Goal: Task Accomplishment & Management: Use online tool/utility

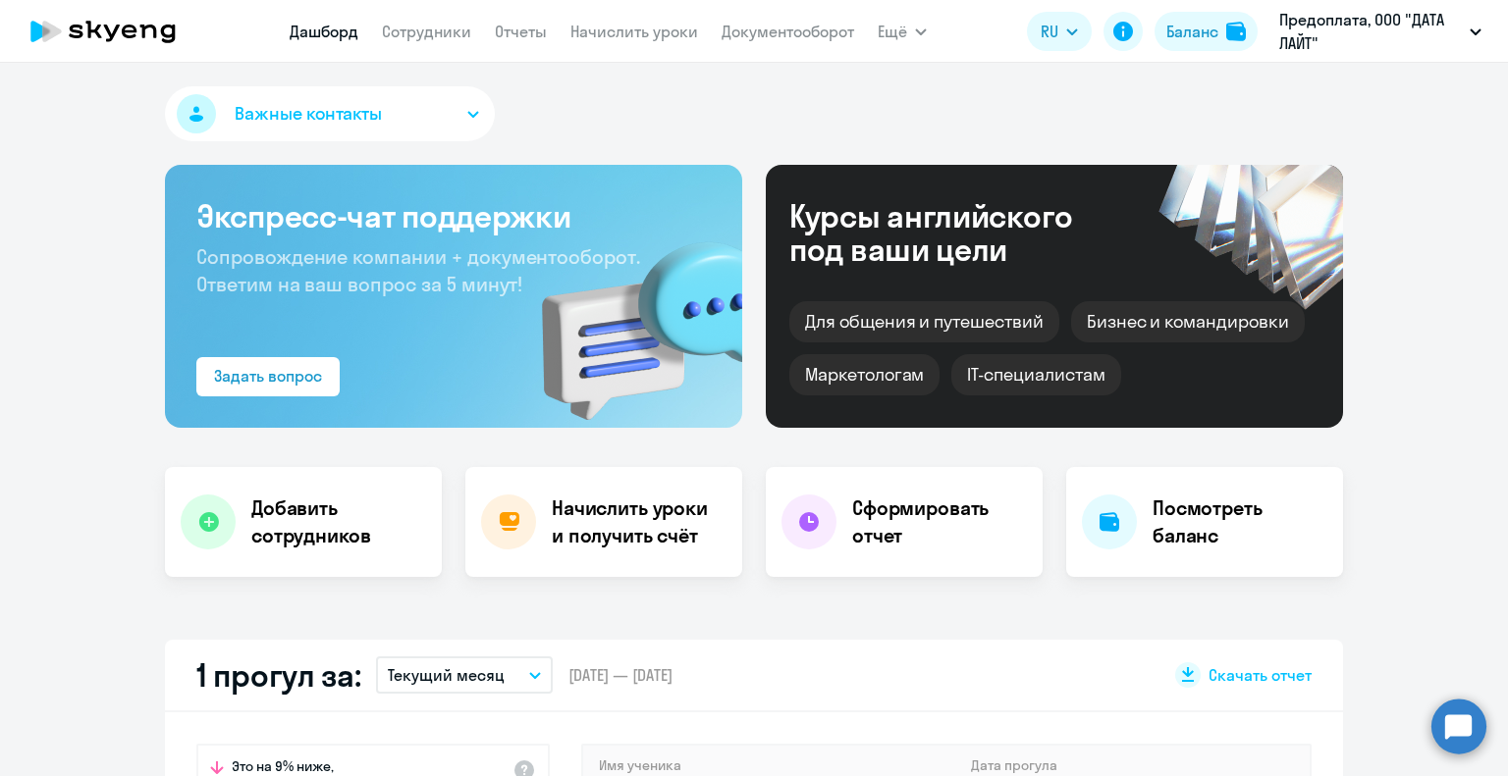
select select "30"
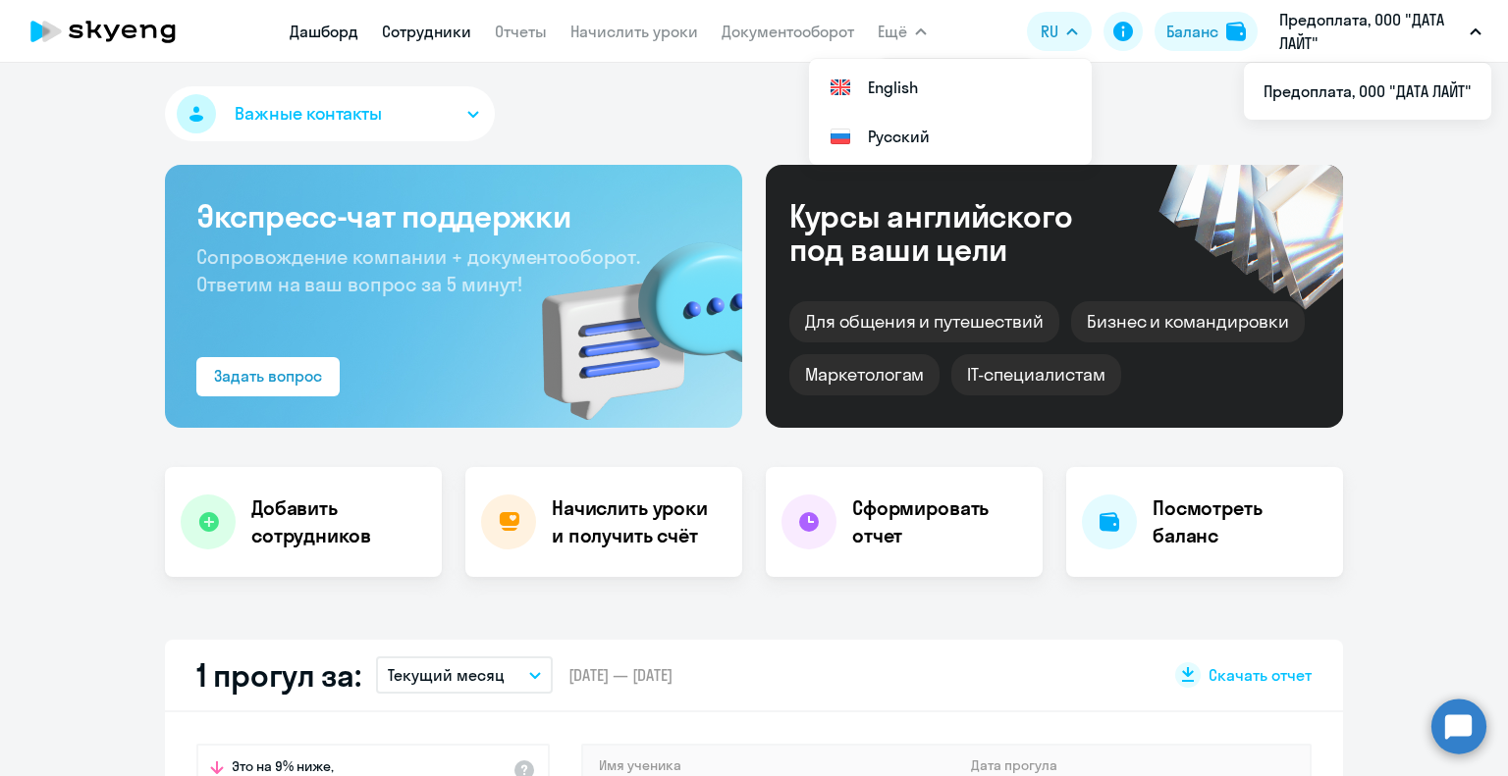
click at [448, 30] on link "Сотрудники" at bounding box center [426, 32] width 89 height 20
select select "30"
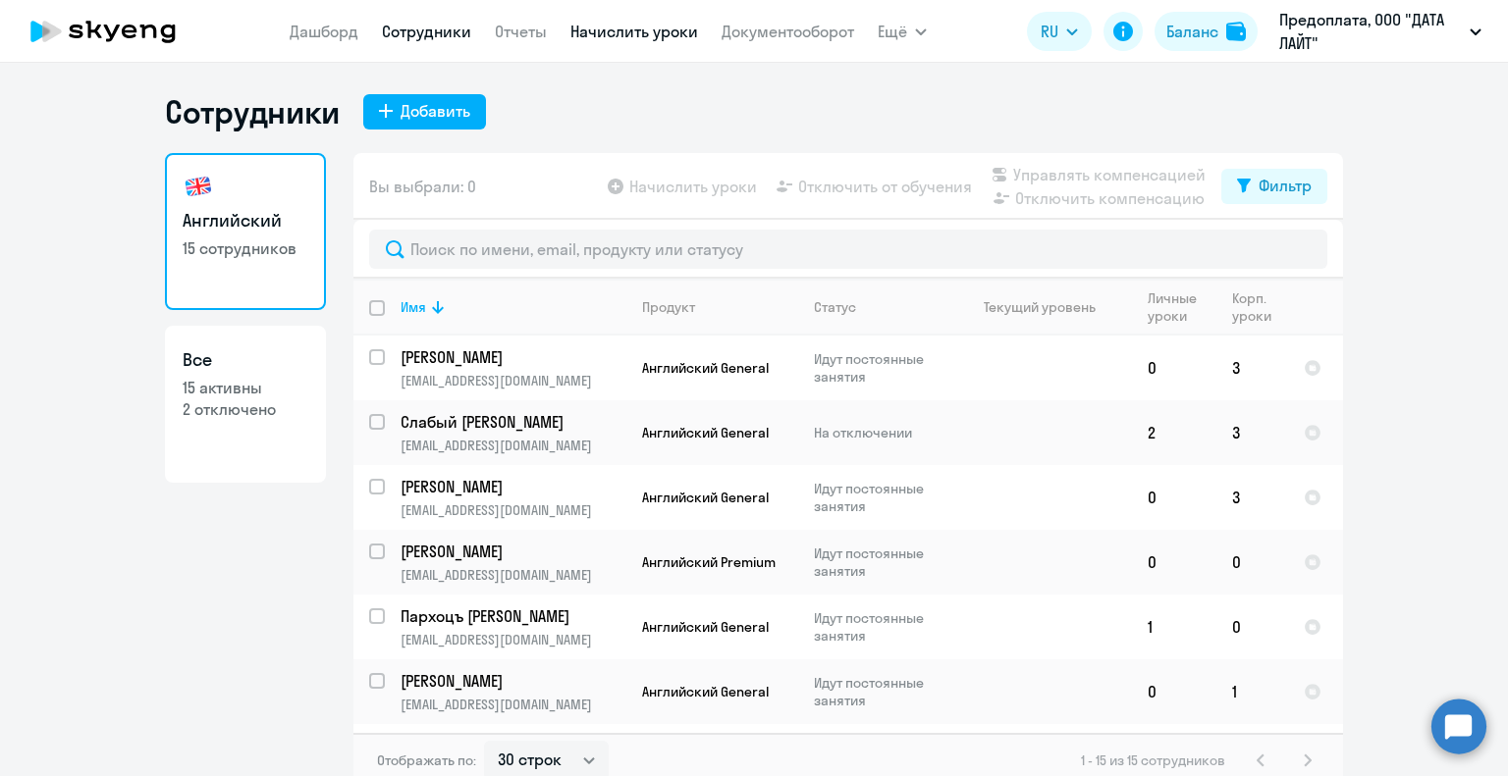
click at [624, 33] on link "Начислить уроки" at bounding box center [634, 32] width 128 height 20
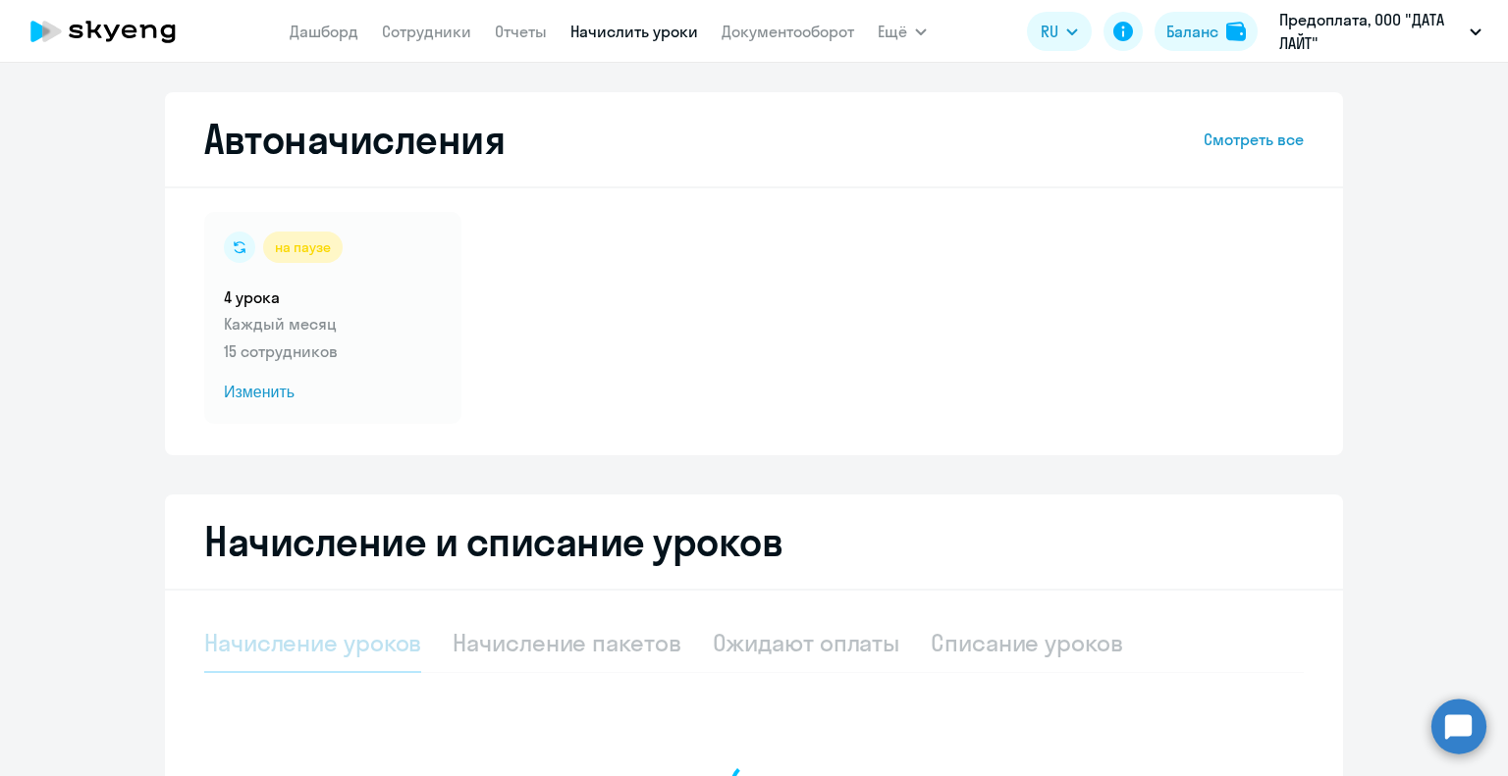
select select "10"
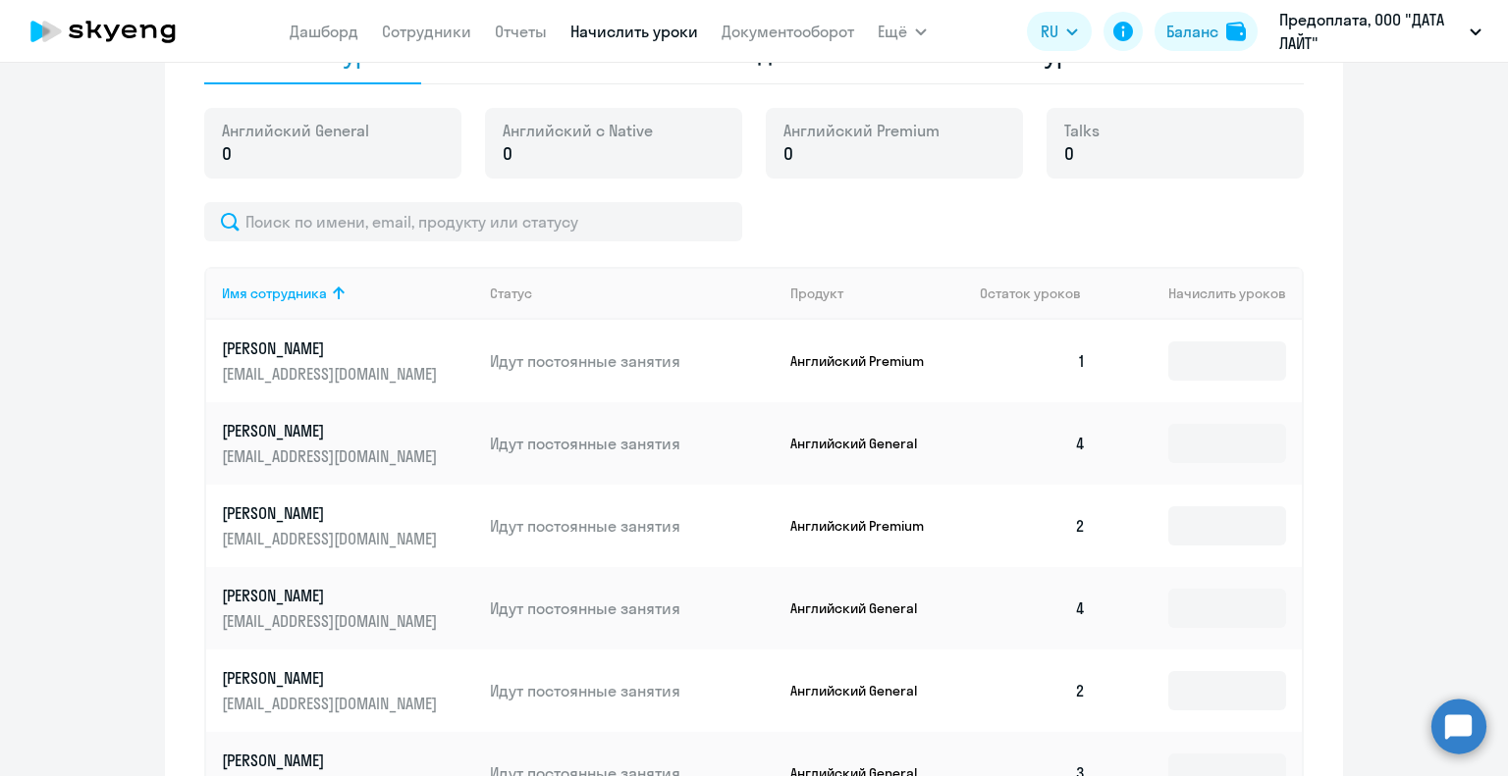
scroll to position [589, 0]
click at [1215, 357] on input at bounding box center [1227, 361] width 118 height 39
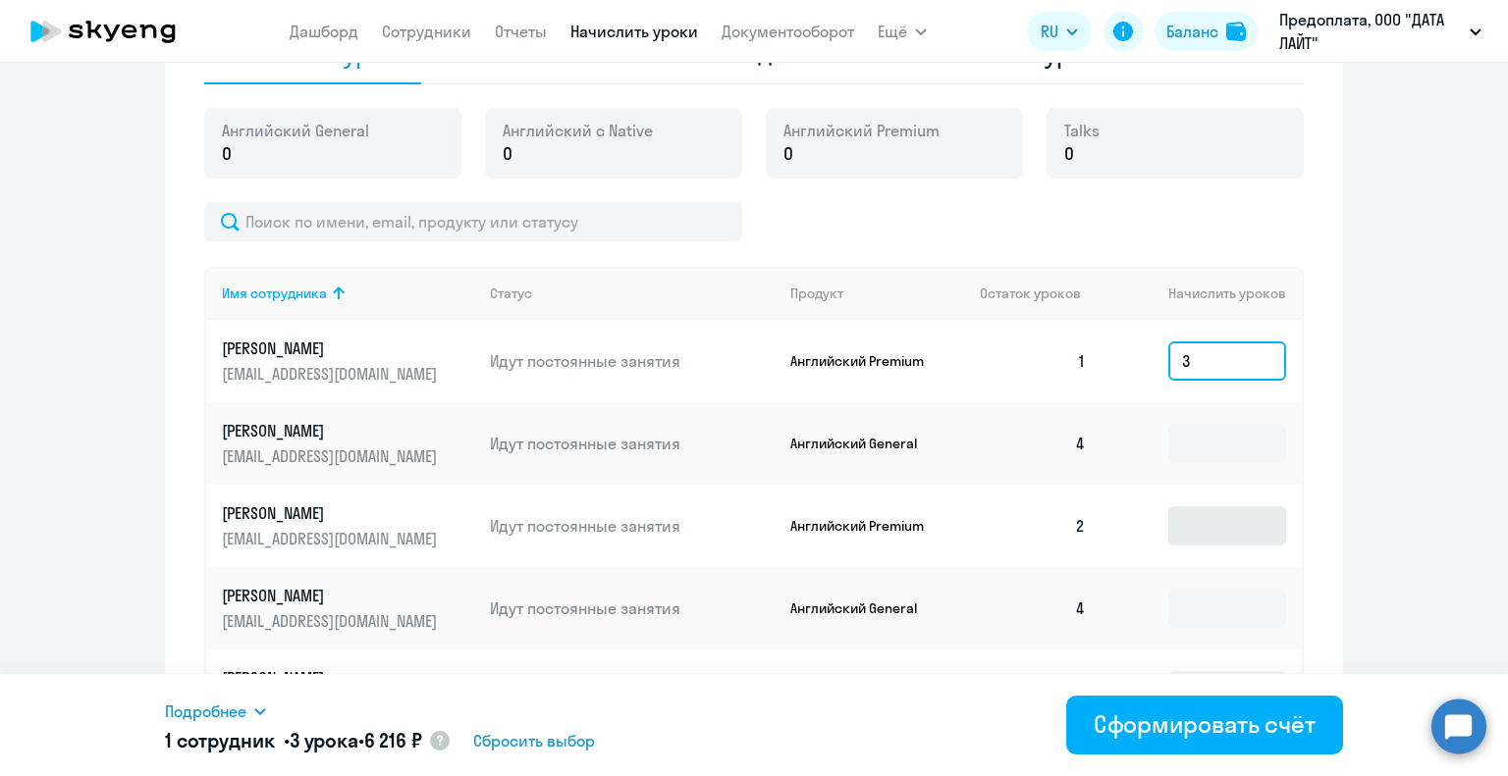
type input "3"
click at [1209, 539] on input at bounding box center [1227, 525] width 118 height 39
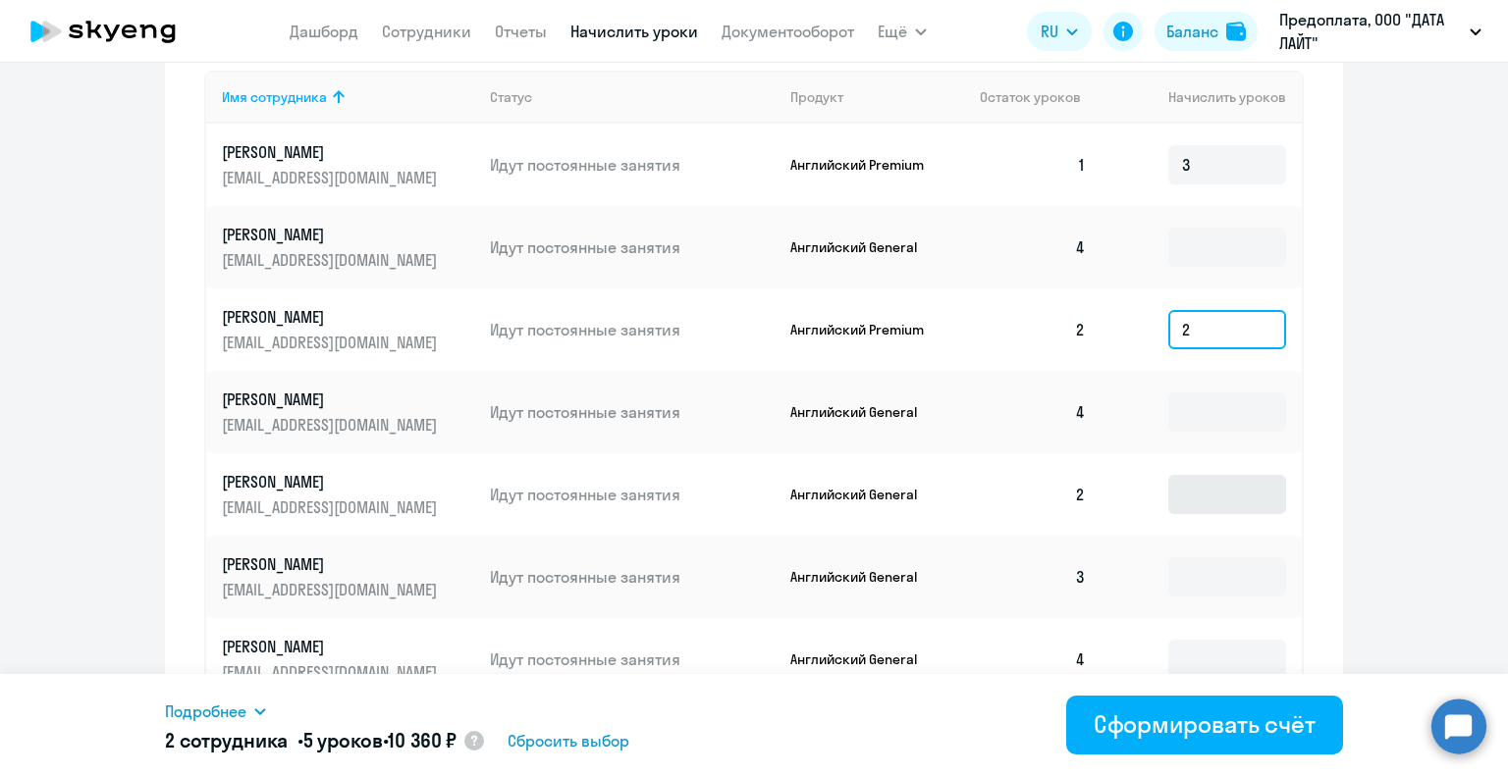
type input "2"
click at [1213, 509] on input at bounding box center [1227, 494] width 118 height 39
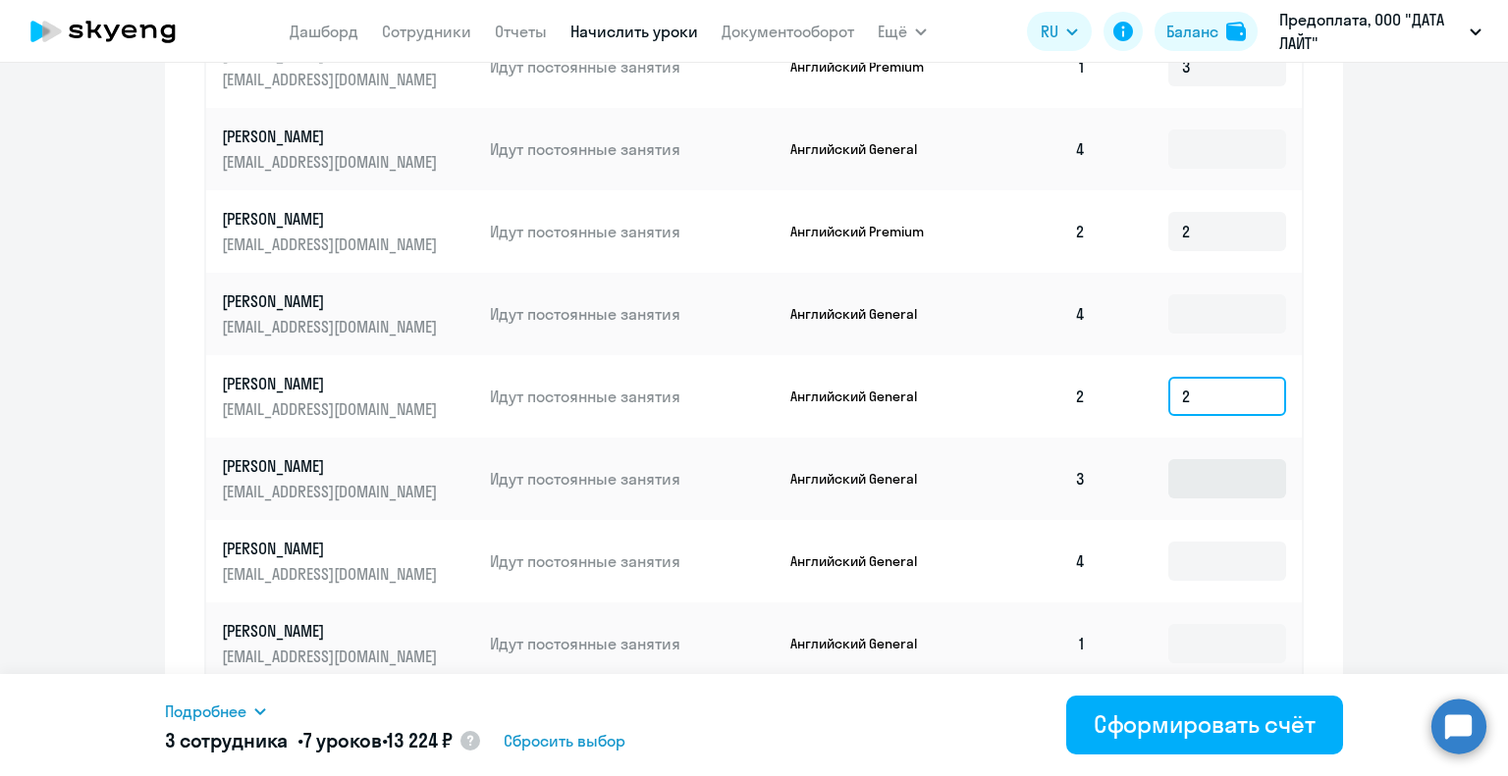
type input "2"
click at [1217, 477] on input at bounding box center [1227, 478] width 118 height 39
type input "1"
click at [1213, 573] on input at bounding box center [1227, 561] width 118 height 39
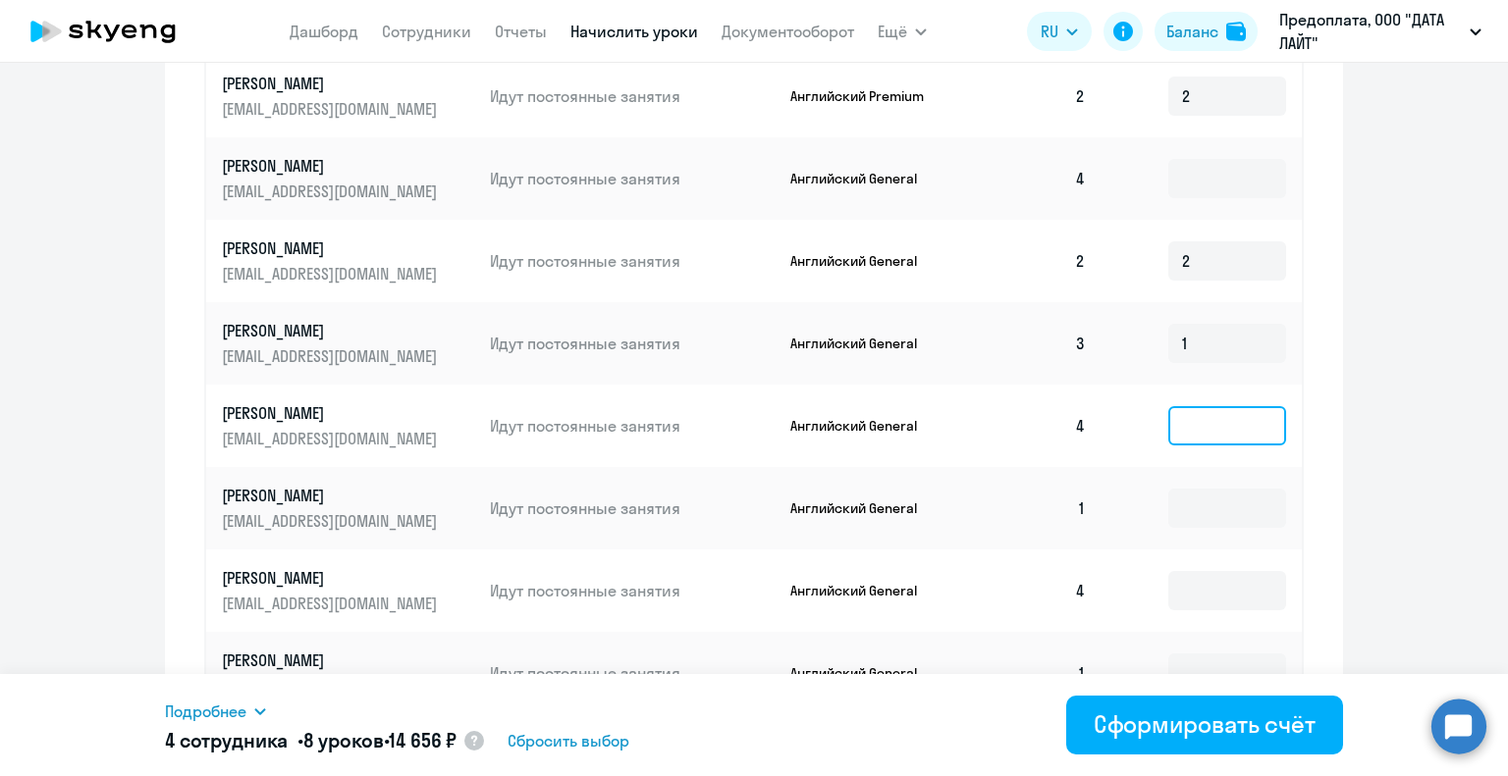
scroll to position [1080, 0]
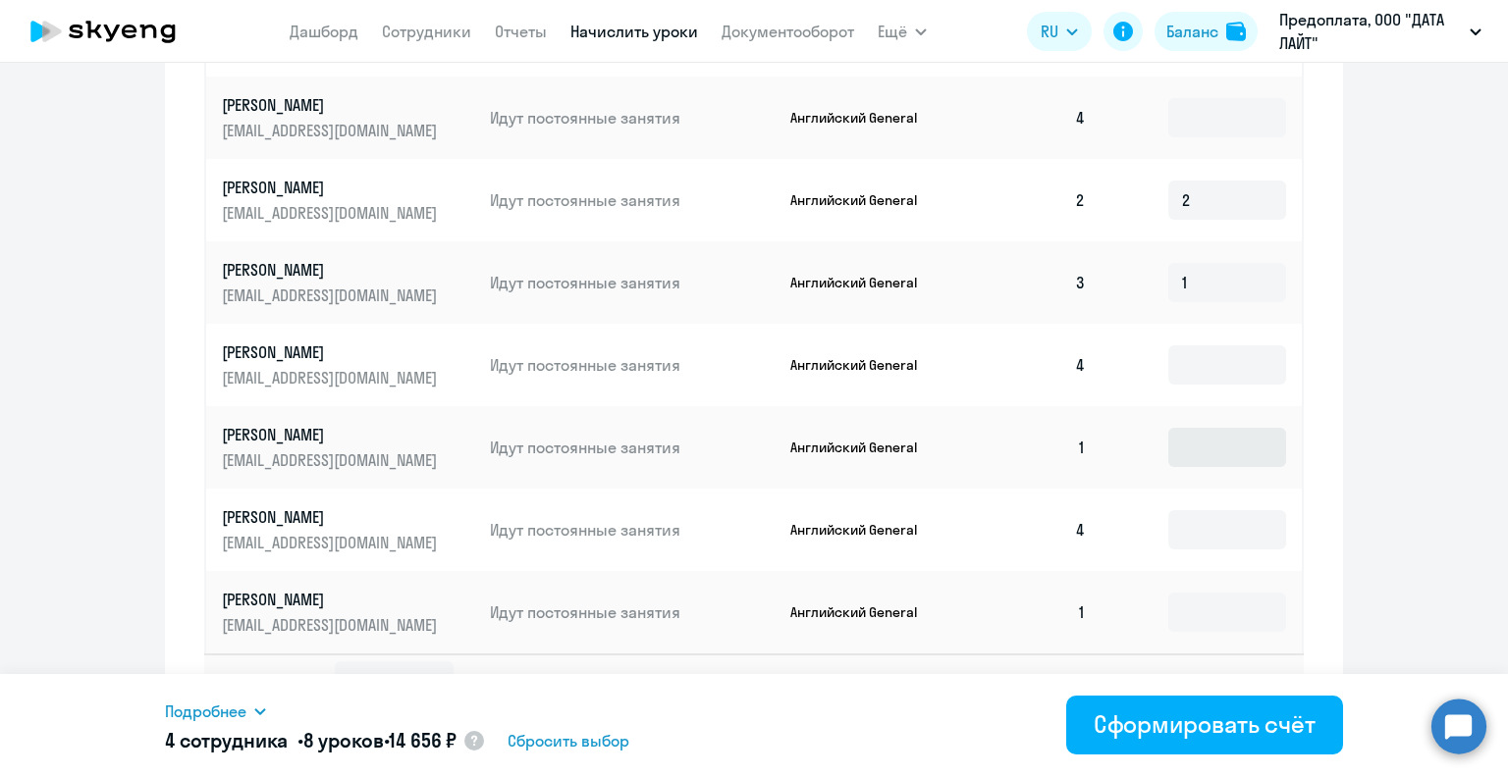
click at [1209, 469] on td at bounding box center [1201, 447] width 200 height 82
click at [1209, 455] on input at bounding box center [1227, 447] width 118 height 39
type input "3"
click at [1193, 614] on input at bounding box center [1227, 612] width 118 height 39
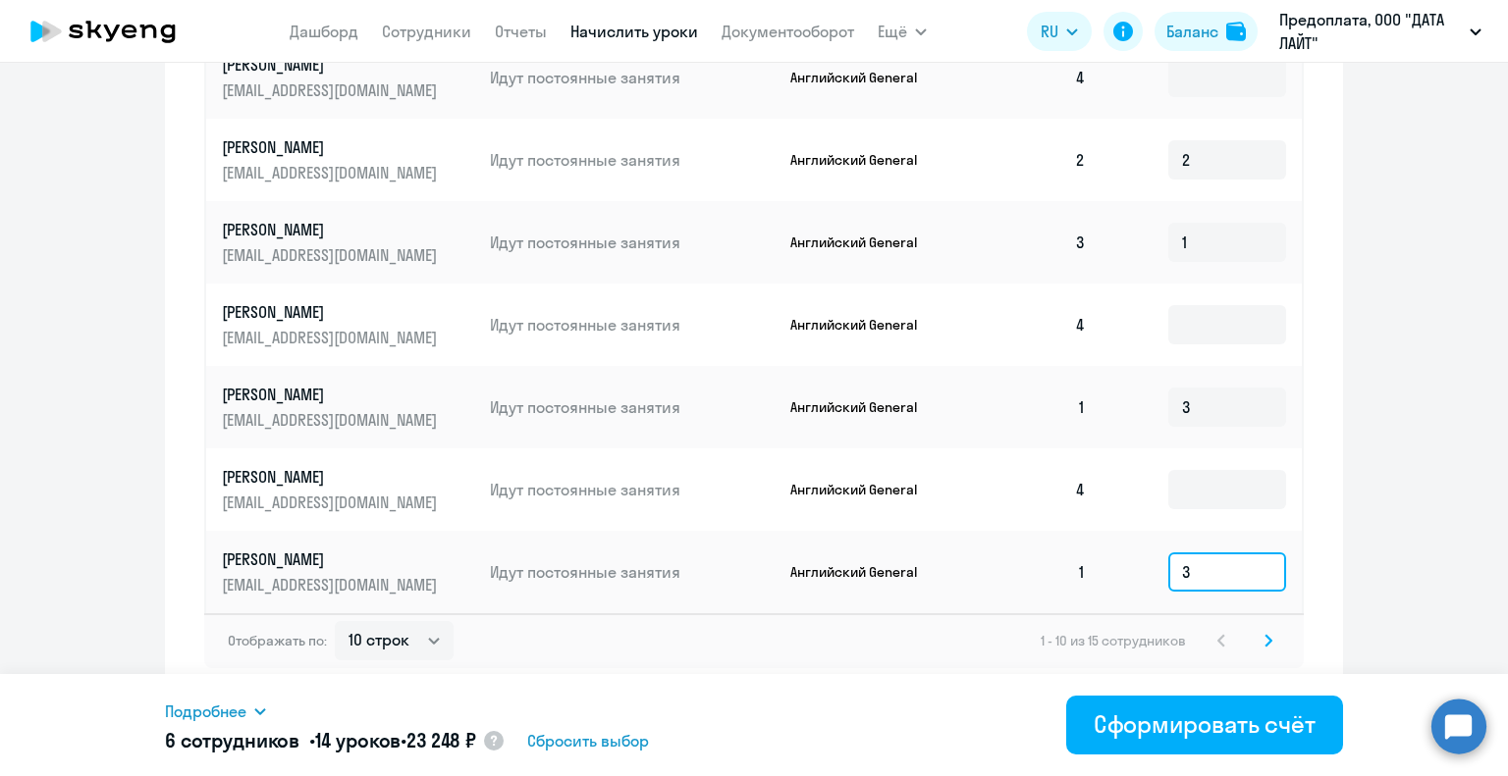
scroll to position [1122, 0]
type input "3"
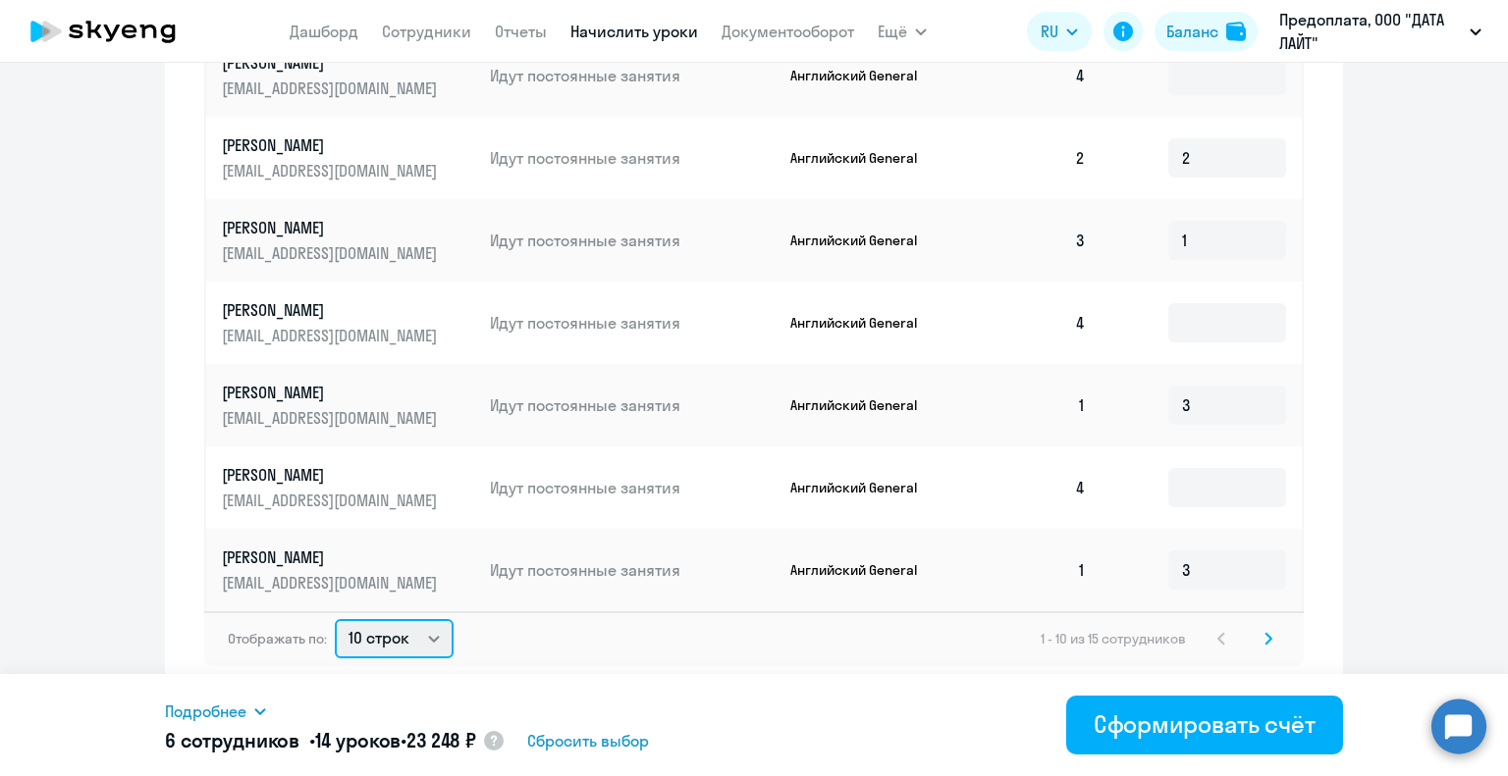
click at [383, 649] on select "10 строк 30 строк 50 строк" at bounding box center [394, 638] width 119 height 39
click at [421, 645] on select "10 строк 30 строк 50 строк" at bounding box center [394, 638] width 119 height 39
select select "30"
click at [335, 619] on select "10 строк 30 строк 50 строк" at bounding box center [394, 638] width 119 height 39
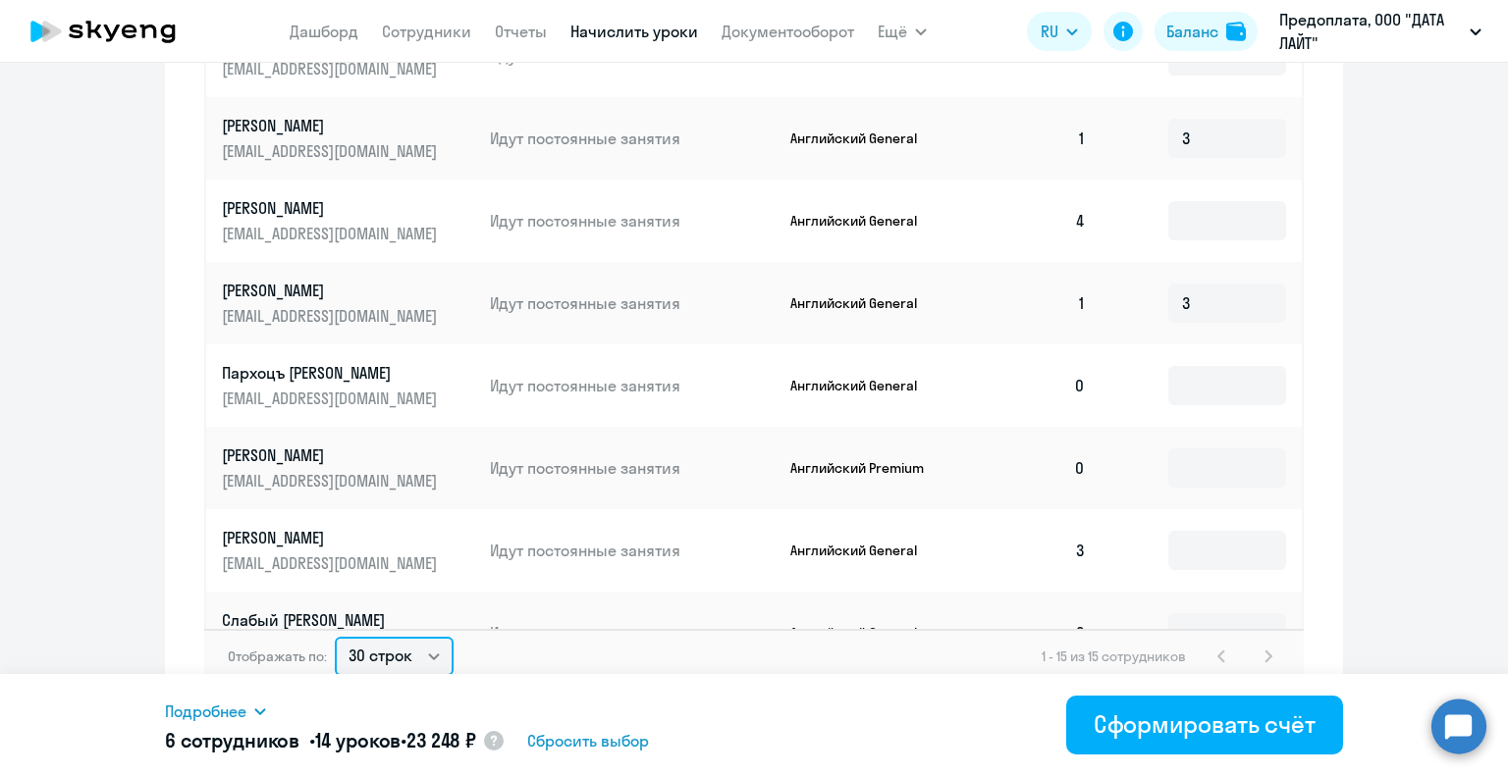
scroll to position [294, 0]
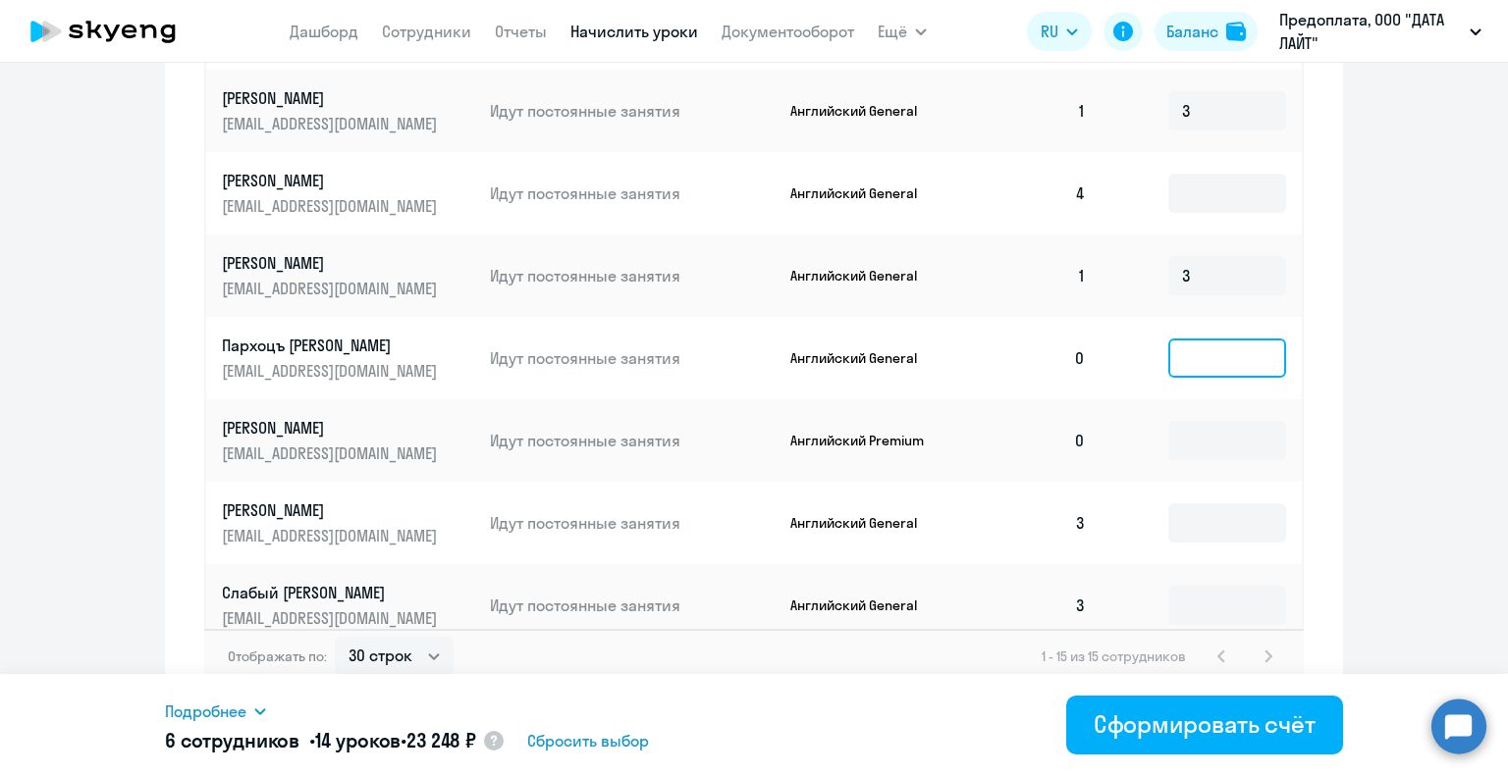
click at [1182, 351] on input at bounding box center [1227, 358] width 118 height 39
type input "4"
drag, startPoint x: 1194, startPoint y: 462, endPoint x: 1197, endPoint y: 448, distance: 15.2
click at [1194, 458] on td at bounding box center [1201, 440] width 200 height 82
click at [1197, 448] on input at bounding box center [1227, 440] width 118 height 39
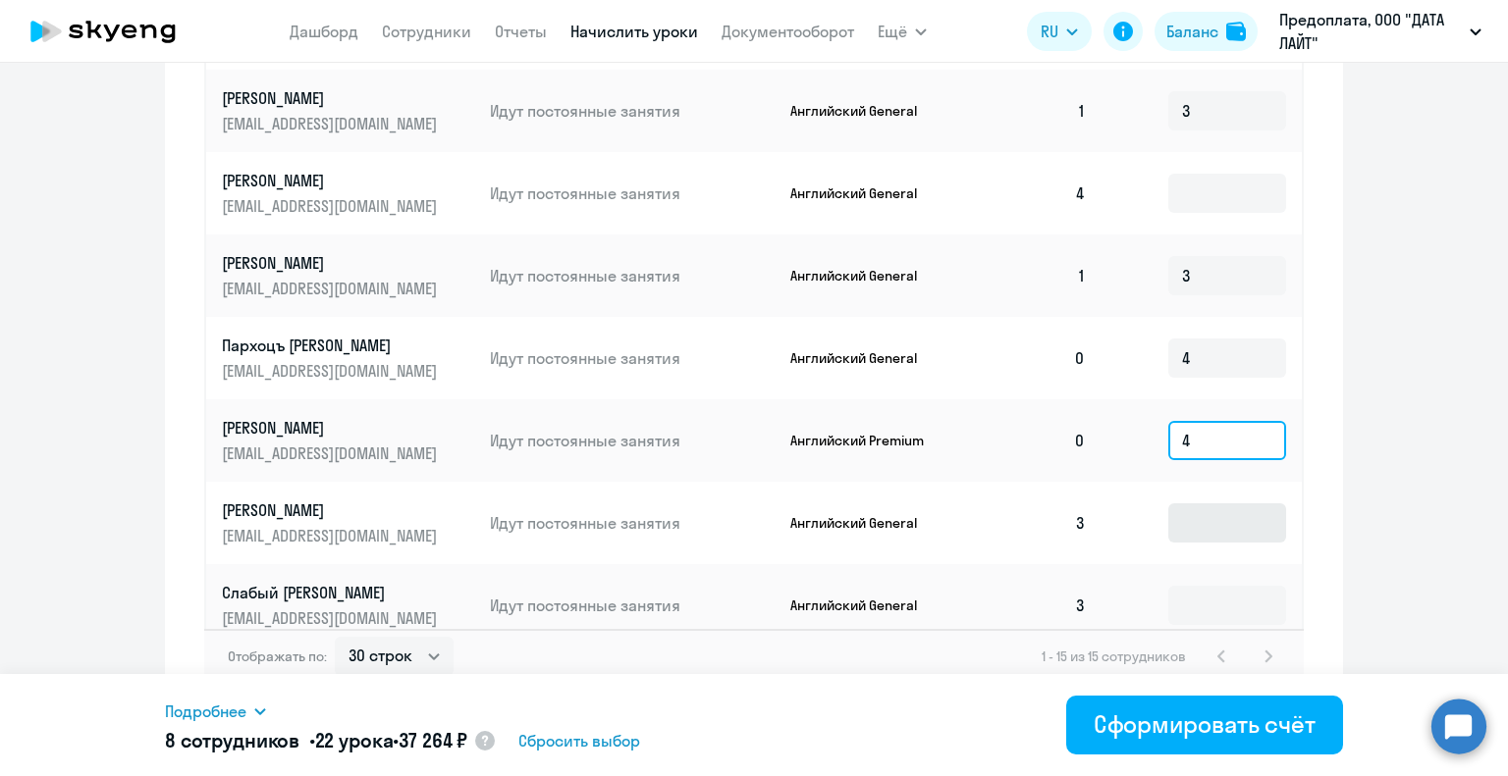
type input "4"
click at [1197, 540] on input at bounding box center [1227, 523] width 118 height 39
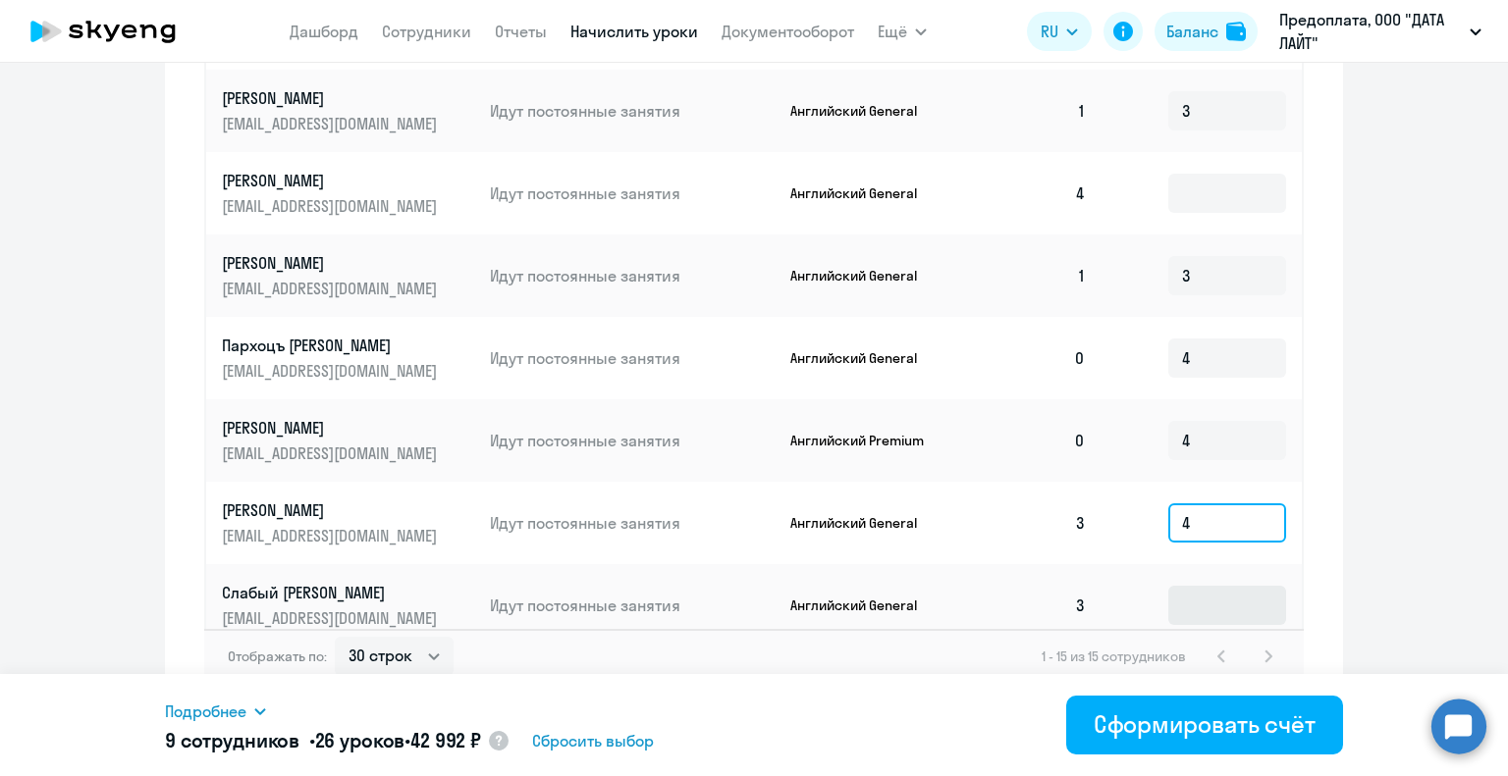
type input "4"
drag, startPoint x: 1204, startPoint y: 606, endPoint x: 1202, endPoint y: 582, distance: 23.6
click at [1203, 606] on input at bounding box center [1227, 605] width 118 height 39
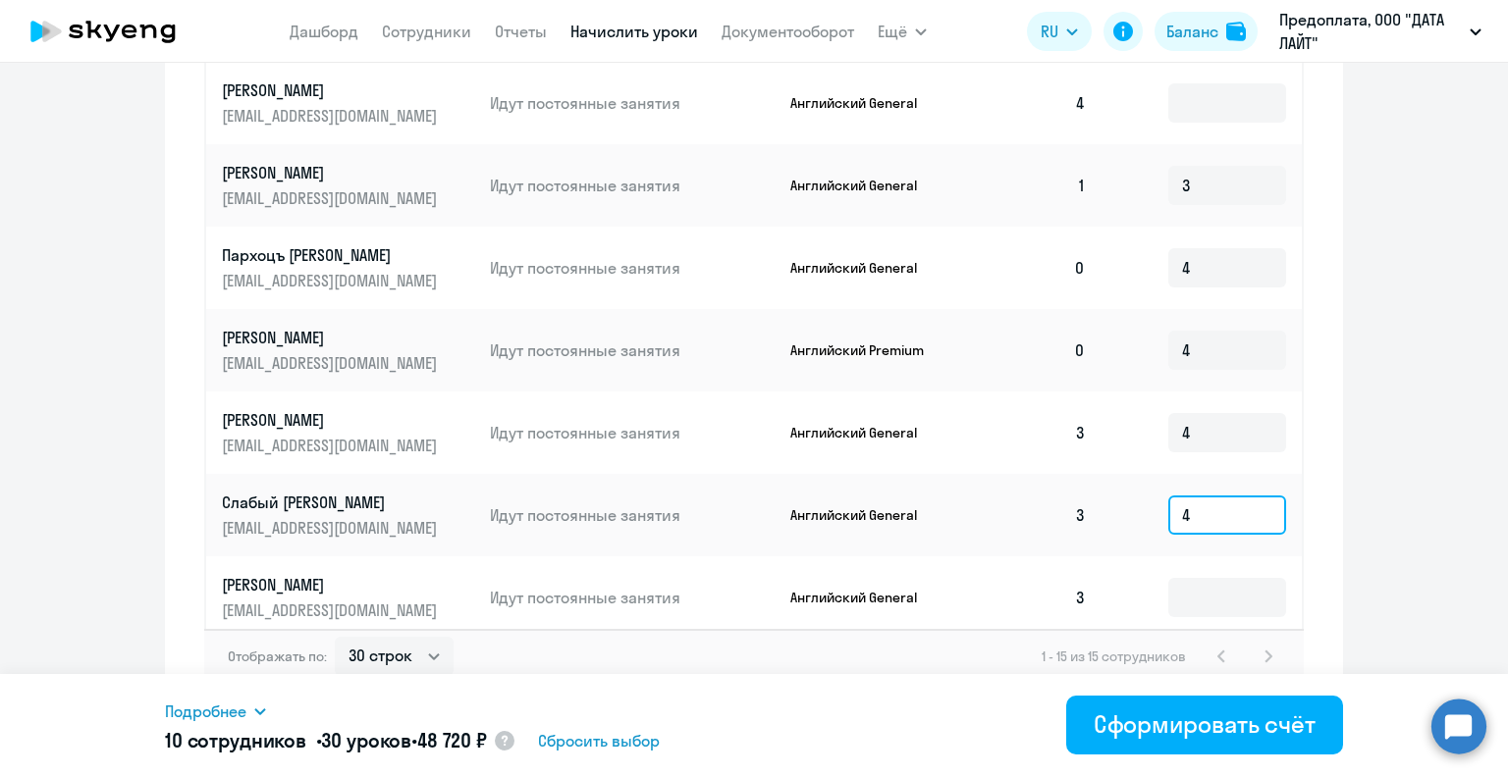
scroll to position [395, 0]
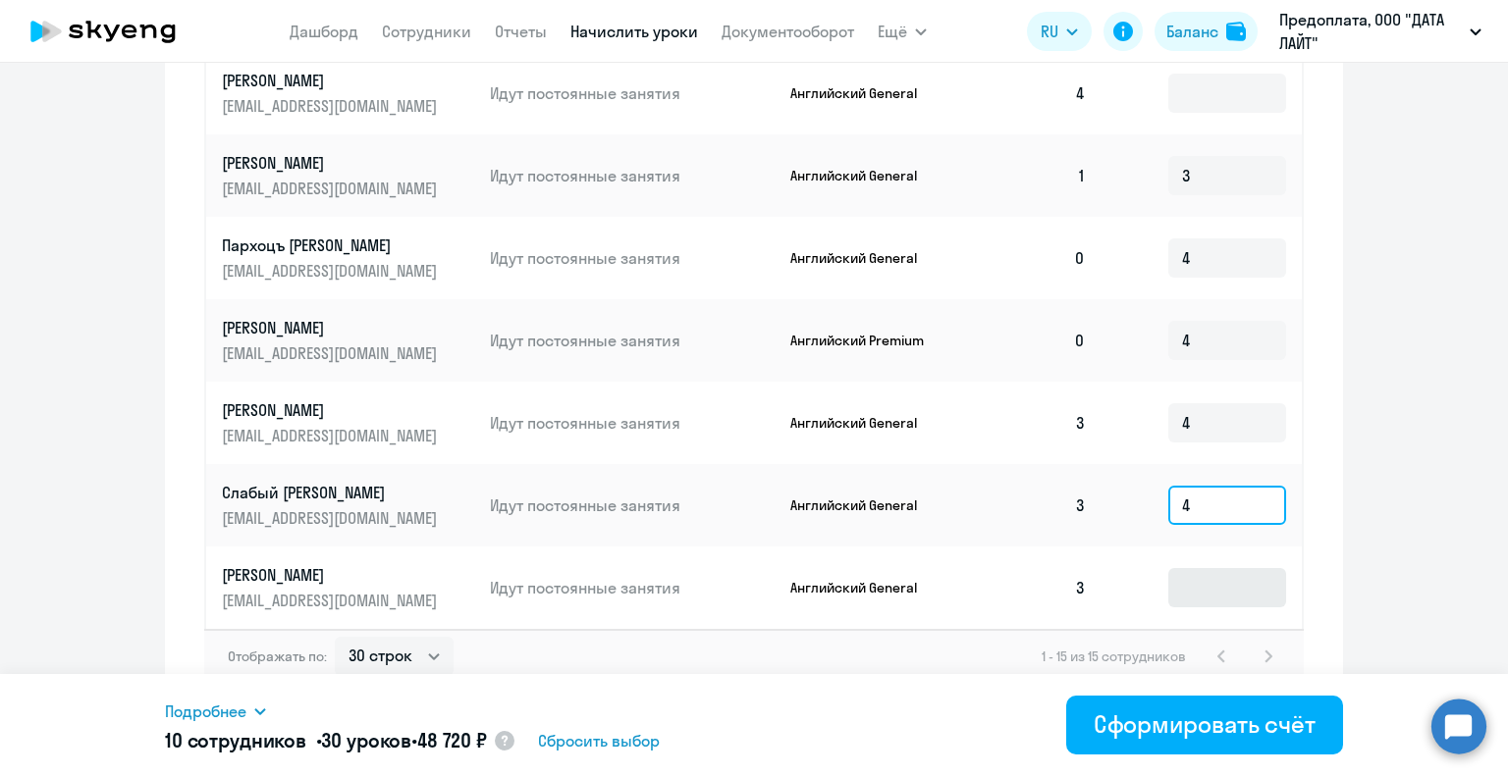
type input "4"
click at [1194, 584] on input at bounding box center [1227, 587] width 118 height 39
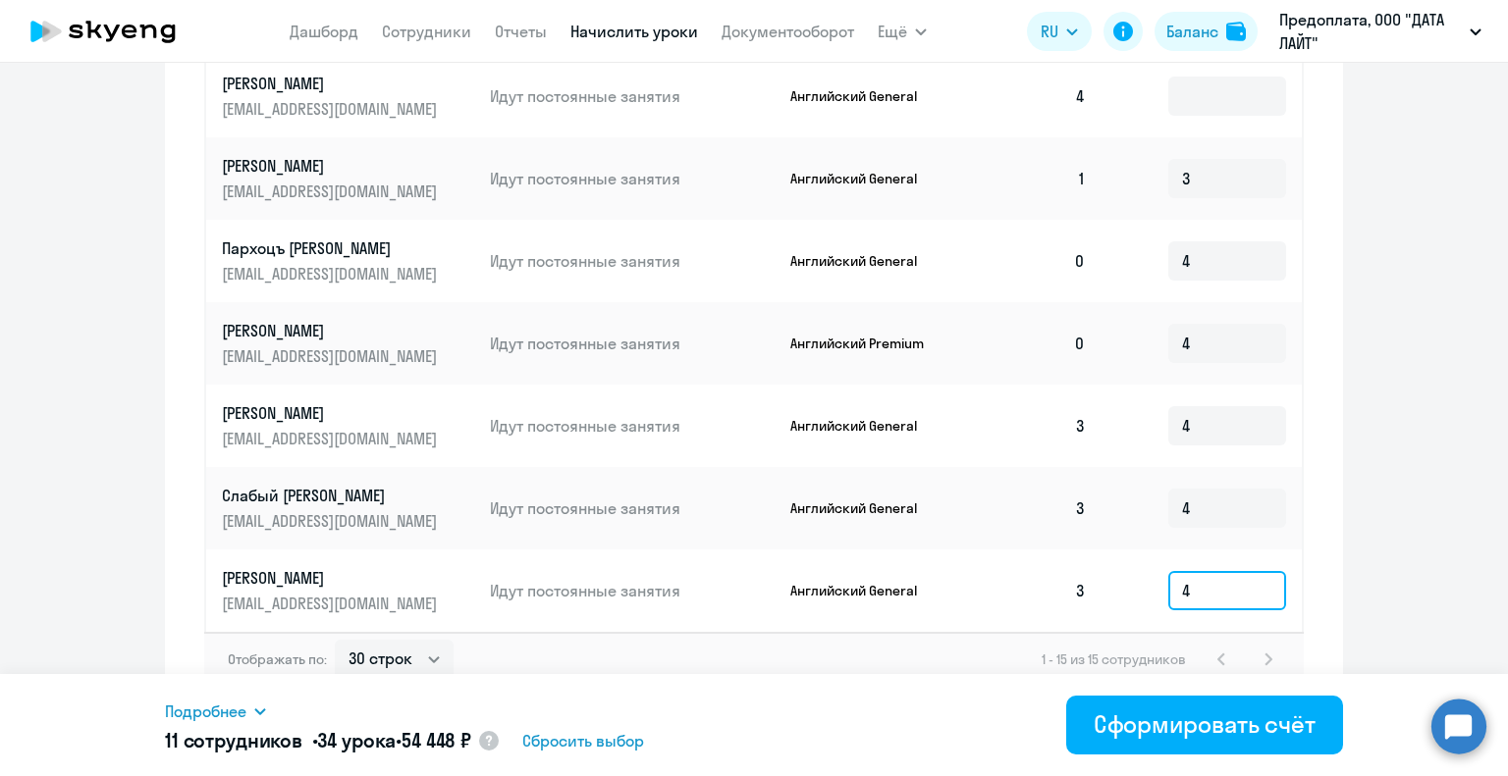
scroll to position [1139, 0]
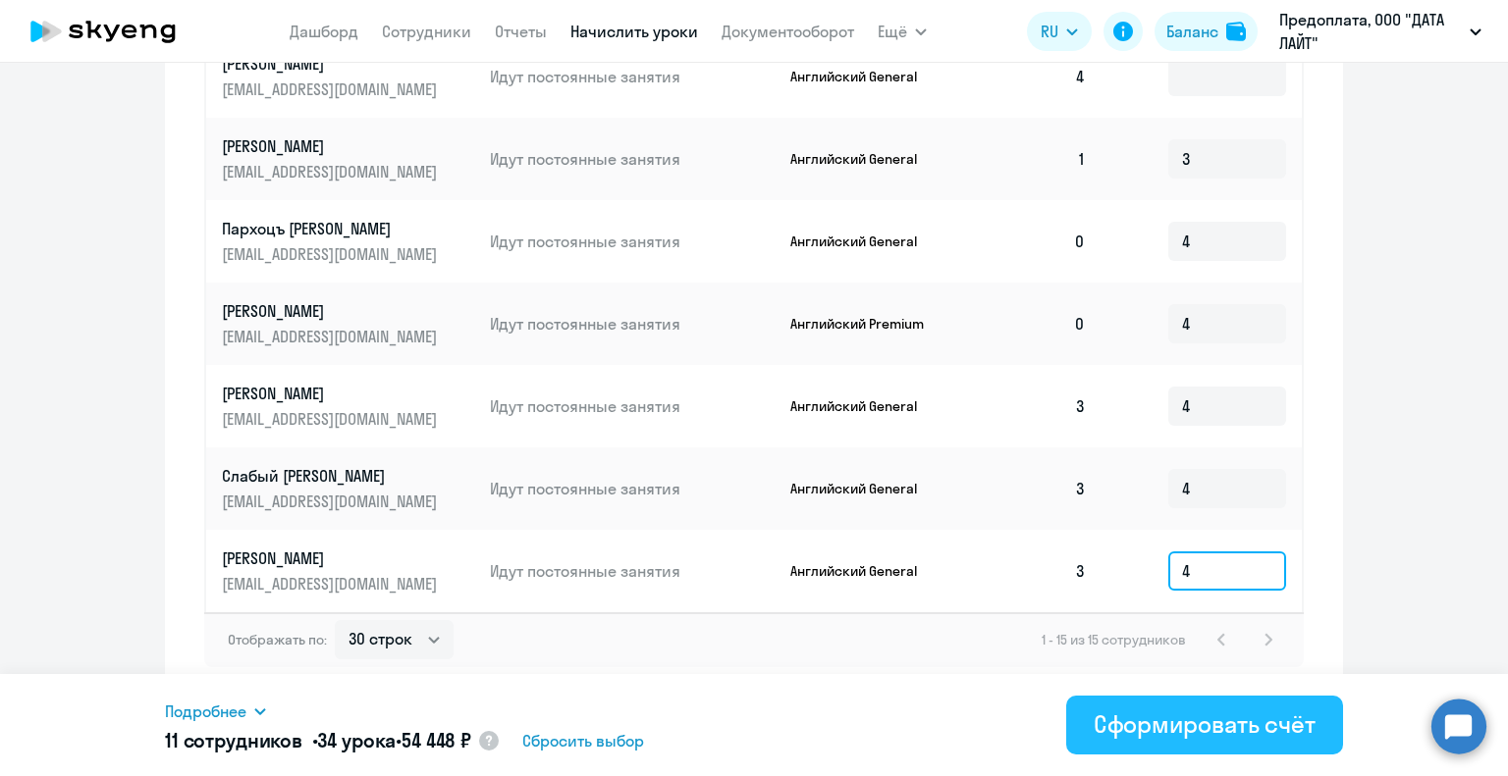
type input "4"
click at [1204, 718] on div "Сформировать счёт" at bounding box center [1204, 724] width 222 height 31
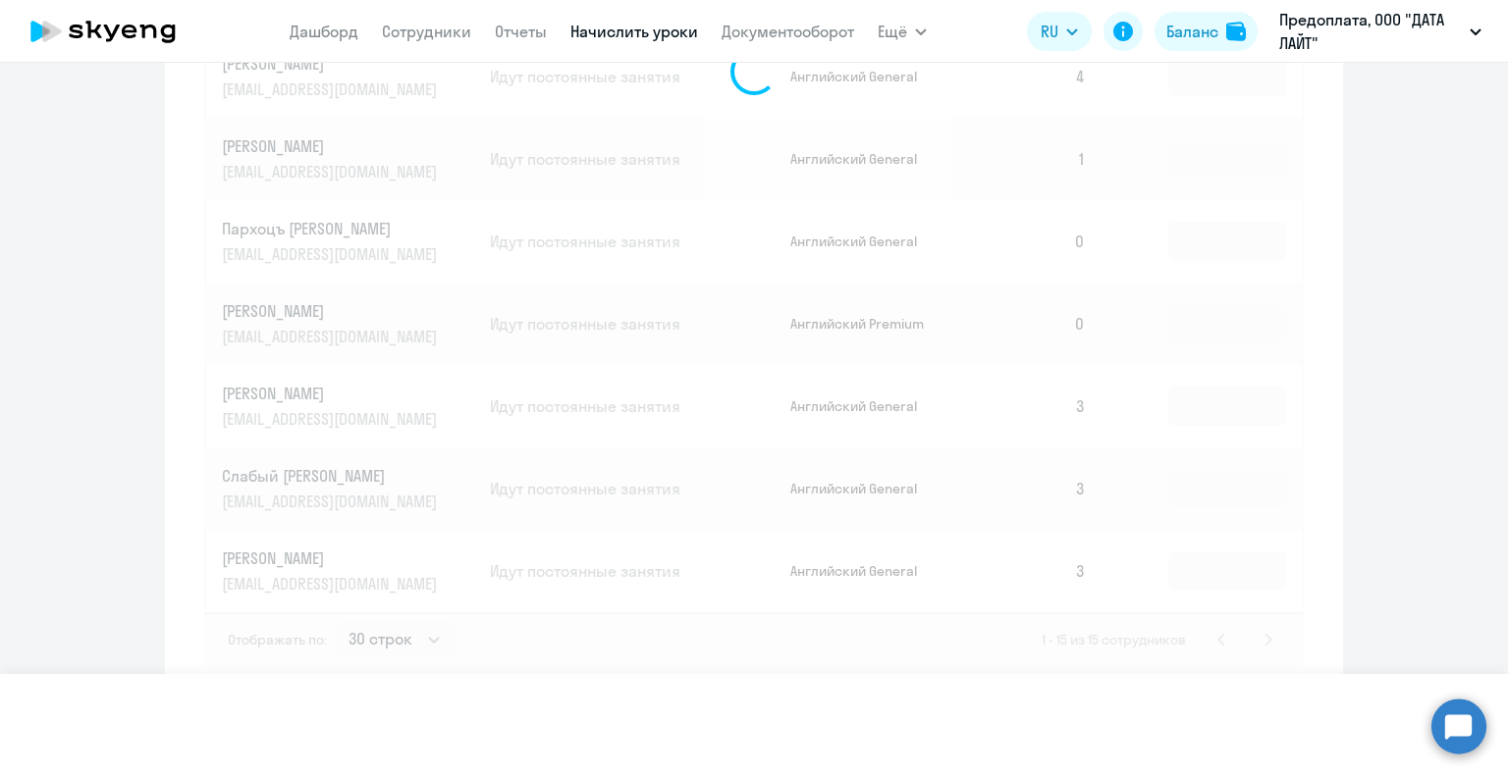
click at [1158, 472] on div at bounding box center [753, 72] width 1099 height 1192
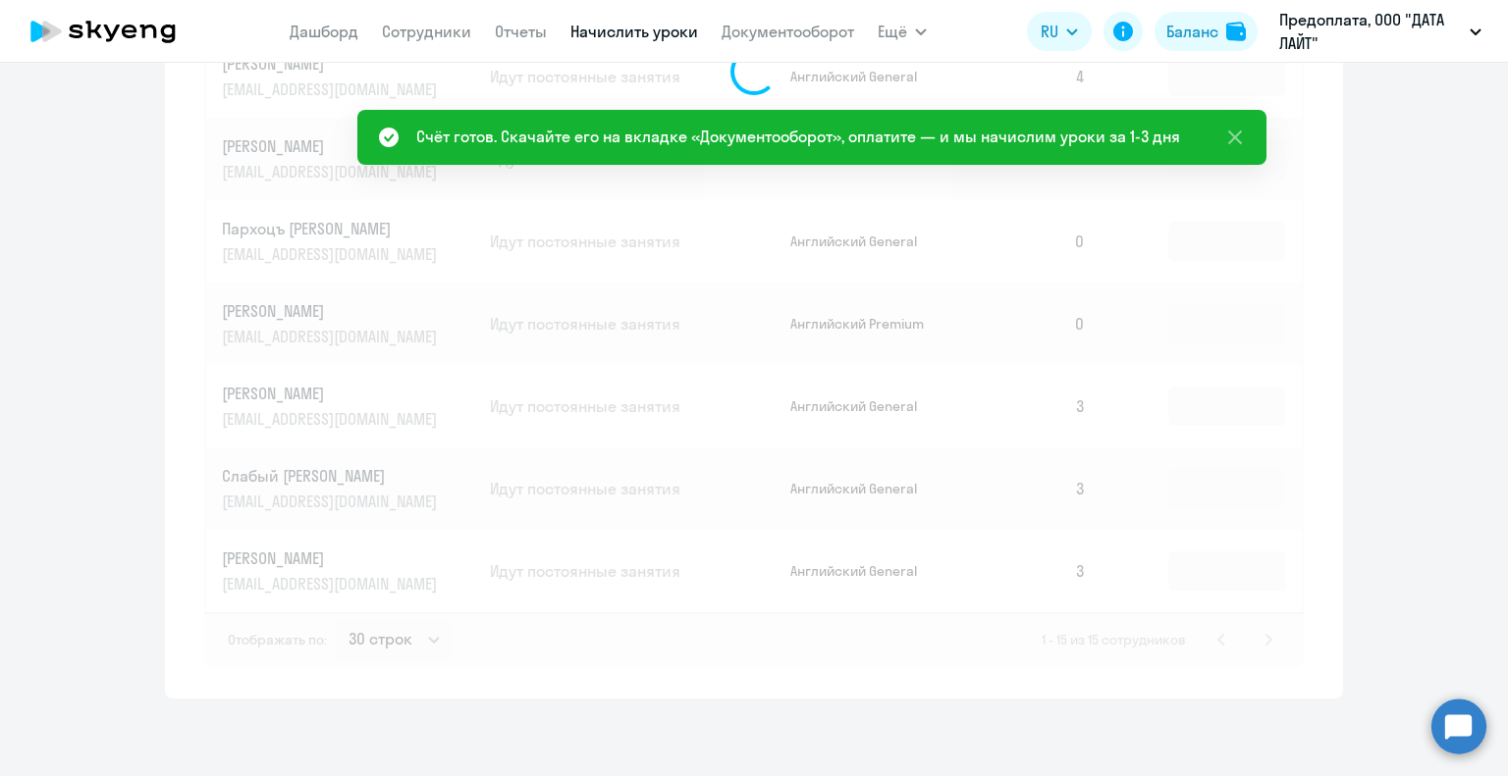
click at [1031, 454] on div at bounding box center [753, 72] width 1099 height 1192
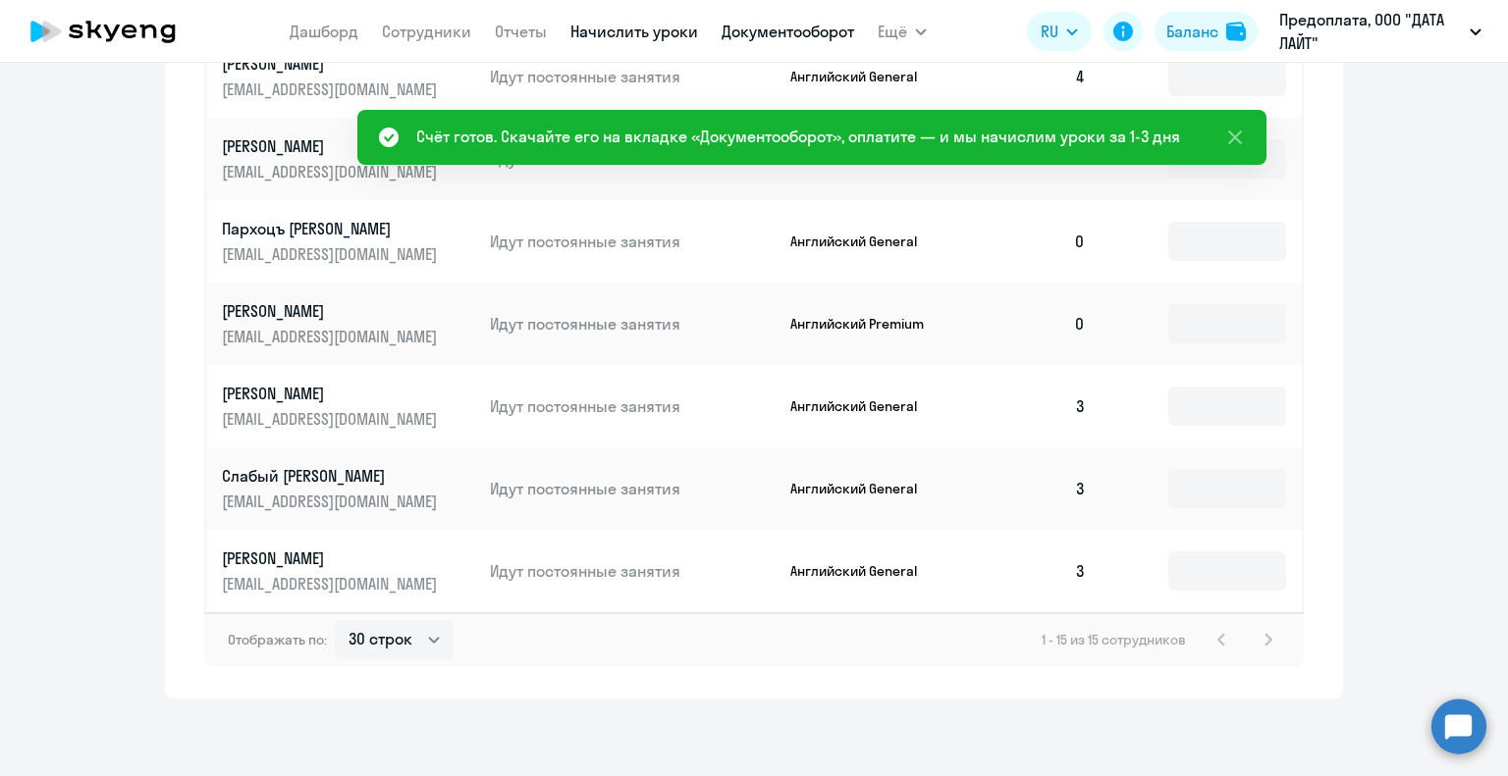
click at [769, 23] on link "Документооборот" at bounding box center [787, 32] width 133 height 20
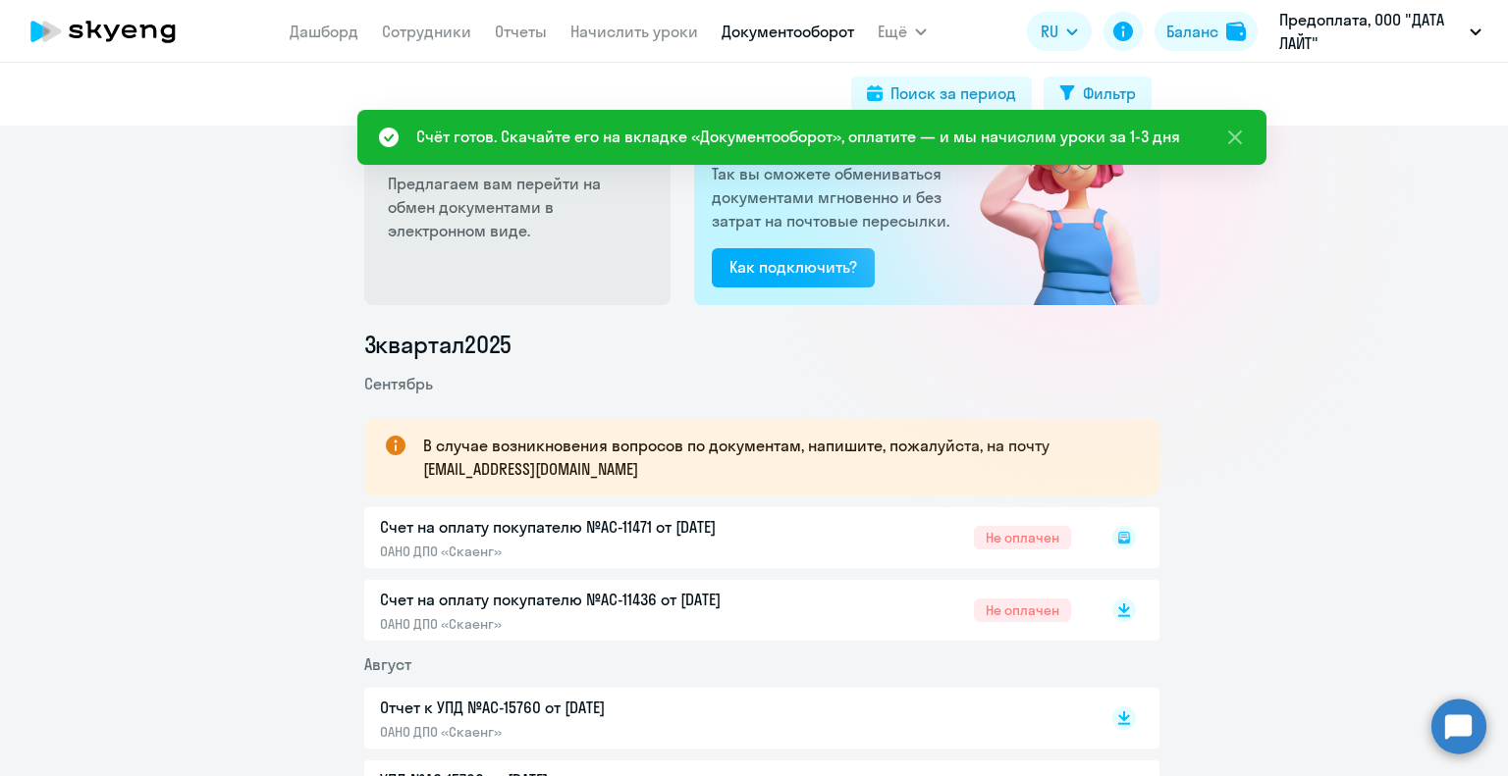
scroll to position [196, 0]
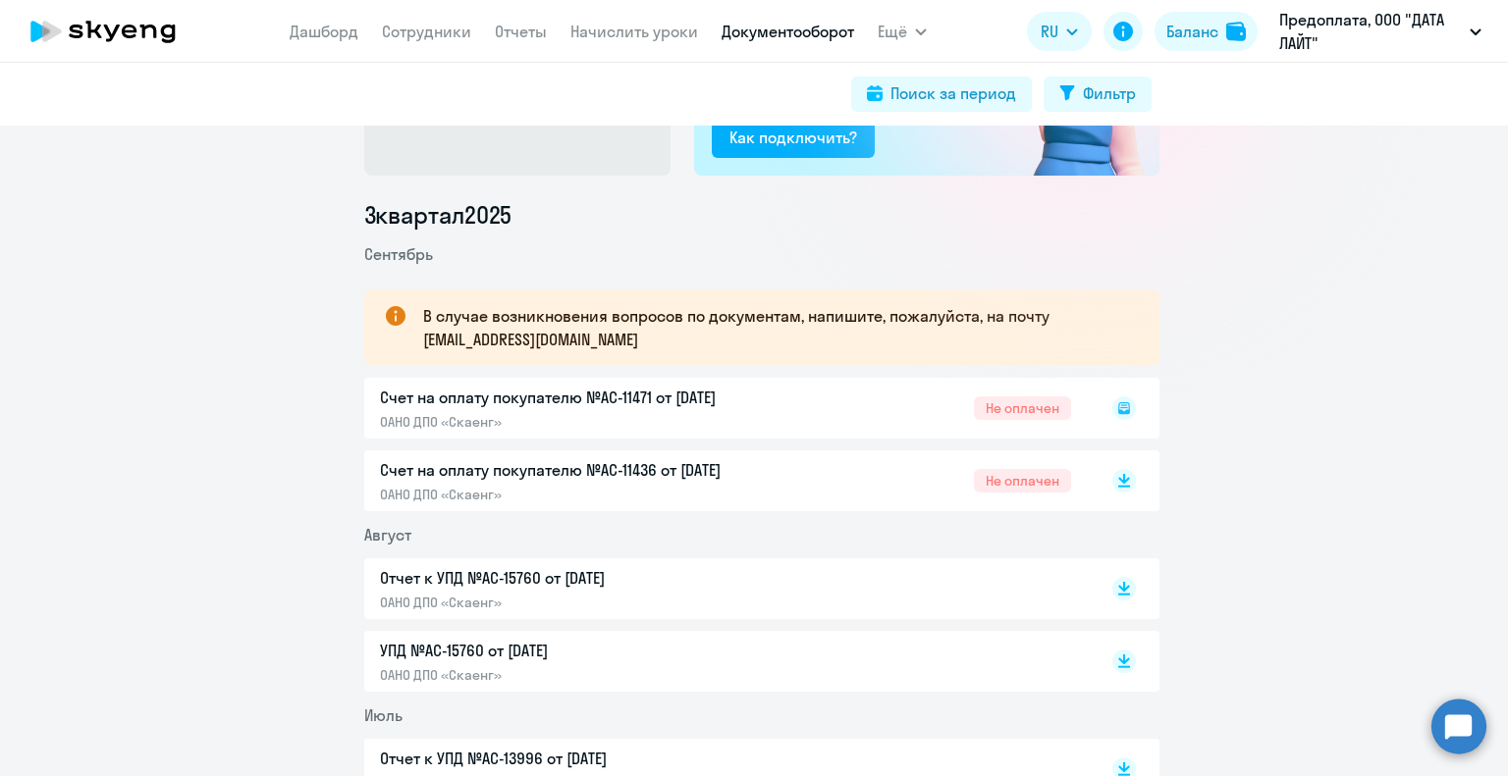
click at [509, 395] on div "Счет на оплату покупателю №AC-11471 от [DATE] ОАНО ДПО «Скаенг» Не оплачен" at bounding box center [761, 408] width 795 height 61
click at [478, 415] on div "Счет на оплату покупателю №AC-11471 от [DATE] ОАНО ДПО «Скаенг» Не оплачен" at bounding box center [761, 408] width 795 height 61
click at [638, 397] on div "Счет на оплату покупателю №AC-11471 от [DATE] ОАНО ДПО «Скаенг» Не оплачен" at bounding box center [761, 408] width 795 height 61
click at [420, 419] on div "Счет на оплату покупателю №AC-11471 от [DATE] ОАНО ДПО «Скаенг» Не оплачен" at bounding box center [761, 408] width 795 height 61
click at [428, 397] on div "Счет на оплату покупателю №AC-11471 от [DATE] ОАНО ДПО «Скаенг» Не оплачен" at bounding box center [761, 408] width 795 height 61
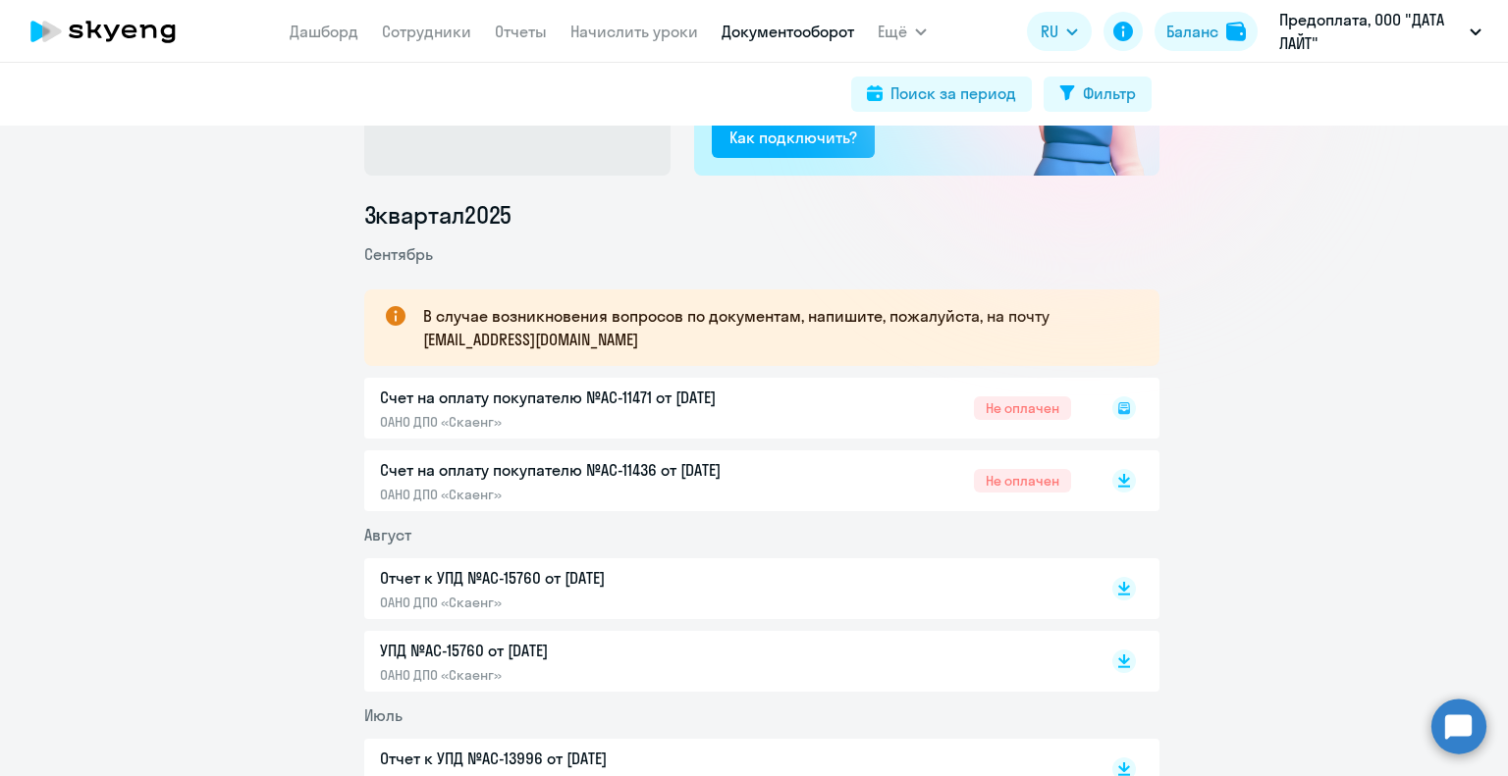
click at [505, 479] on p "Счет на оплату покупателю №AC-11436 от [DATE]" at bounding box center [586, 470] width 412 height 24
